Goal: Transaction & Acquisition: Purchase product/service

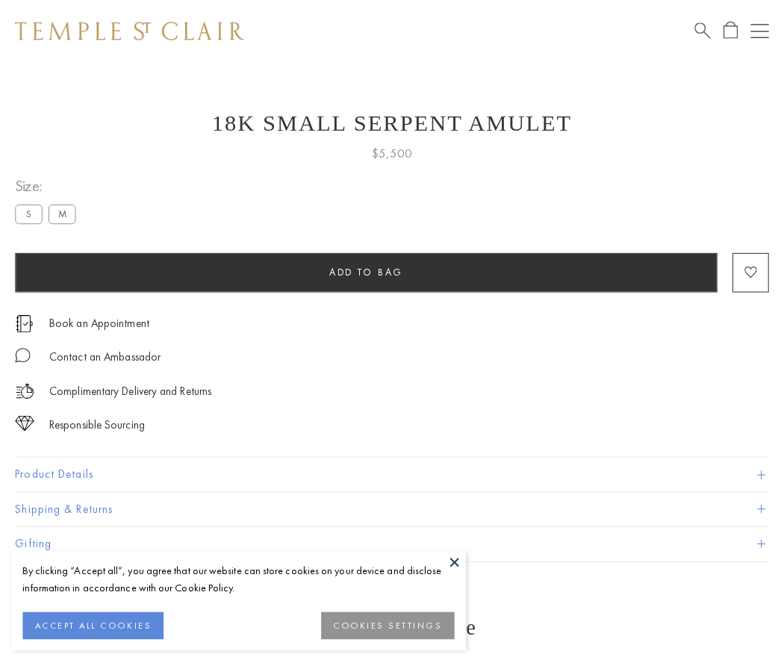
scroll to position [19, 0]
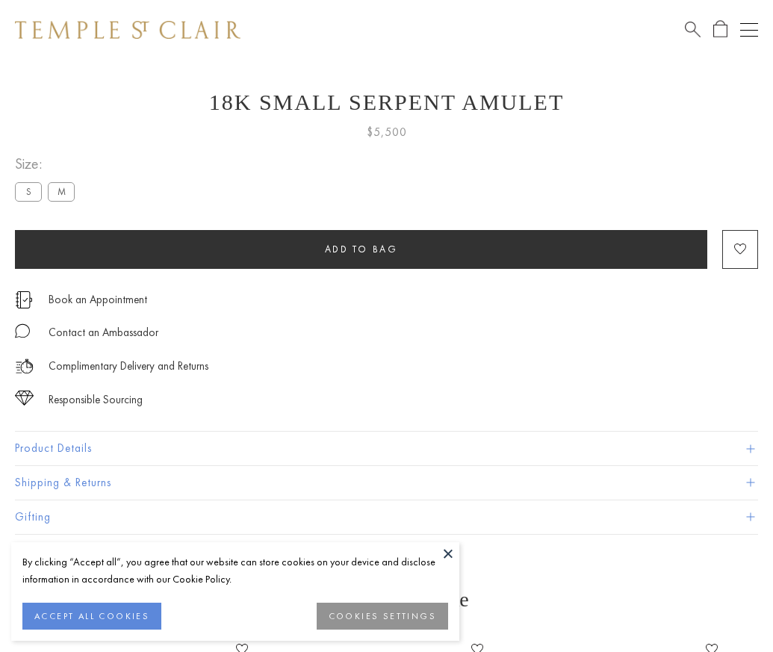
click at [361, 249] on span "Add to bag" at bounding box center [361, 249] width 73 height 13
